Goal: Find specific page/section: Find specific page/section

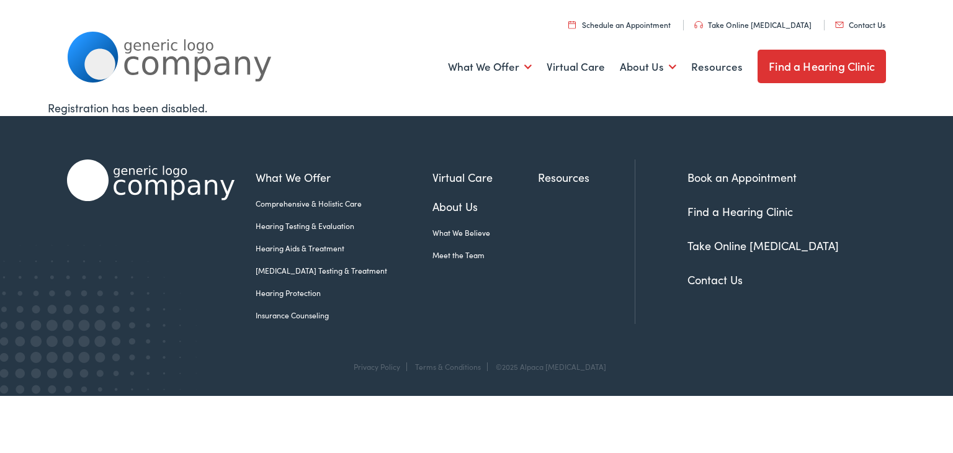
click at [783, 62] on link "Find a Hearing Clinic" at bounding box center [821, 66] width 128 height 33
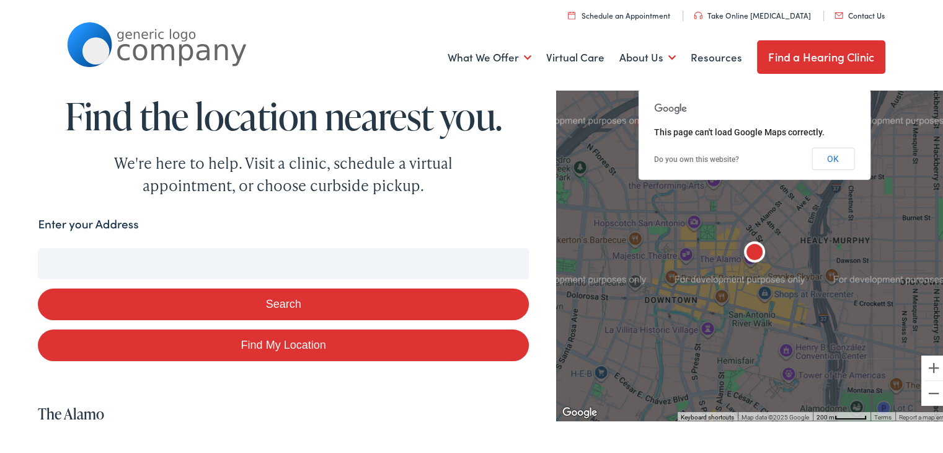
click at [276, 264] on input "Enter your Address" at bounding box center [283, 261] width 491 height 31
type input "3"
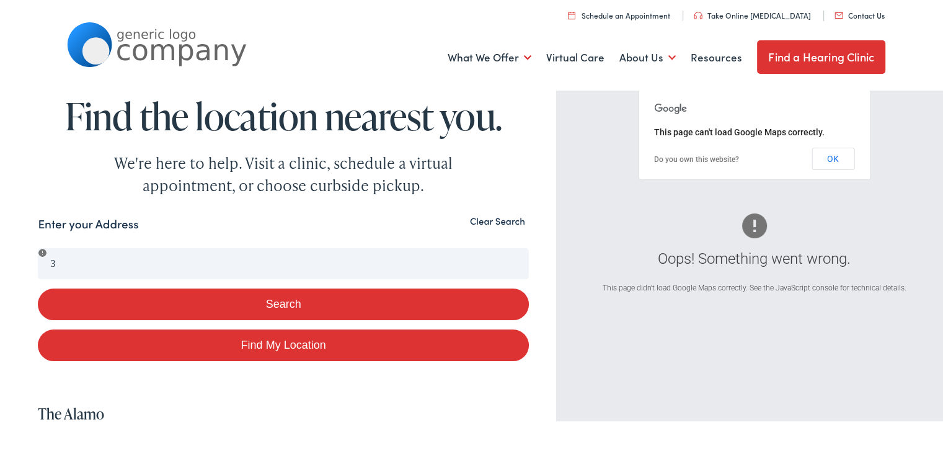
click at [491, 219] on button "Clear Search" at bounding box center [497, 219] width 63 height 12
